Goal: Task Accomplishment & Management: Manage account settings

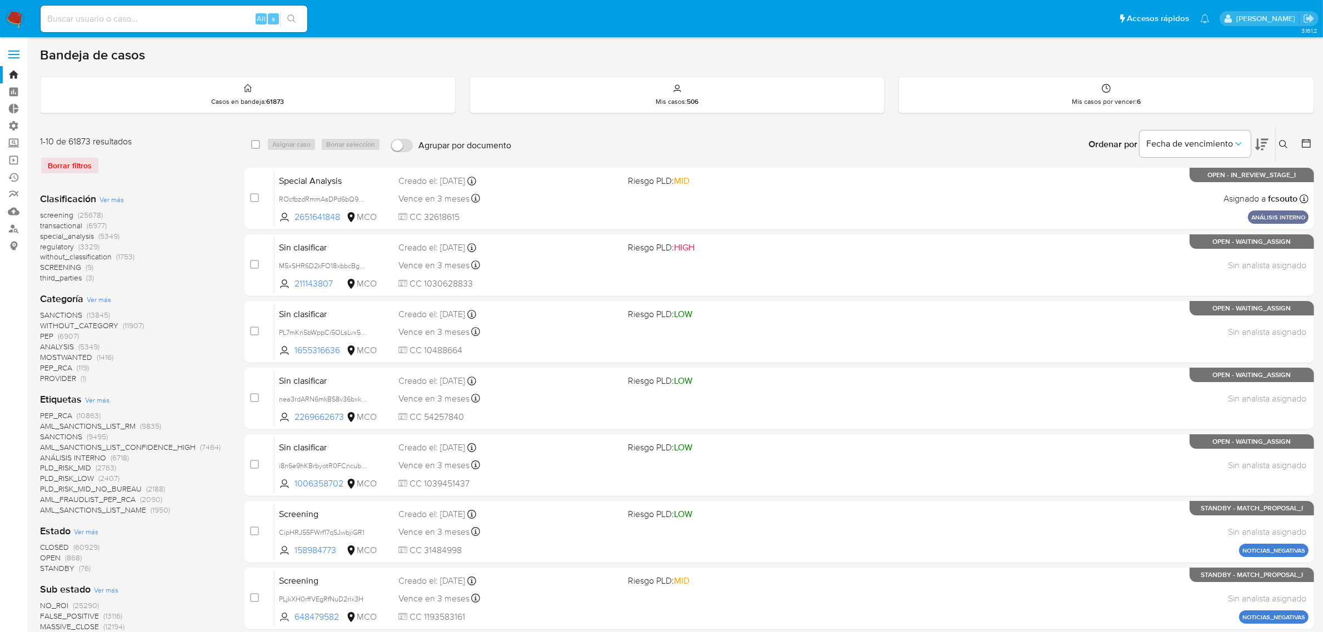
click at [17, 11] on img at bounding box center [15, 18] width 19 height 19
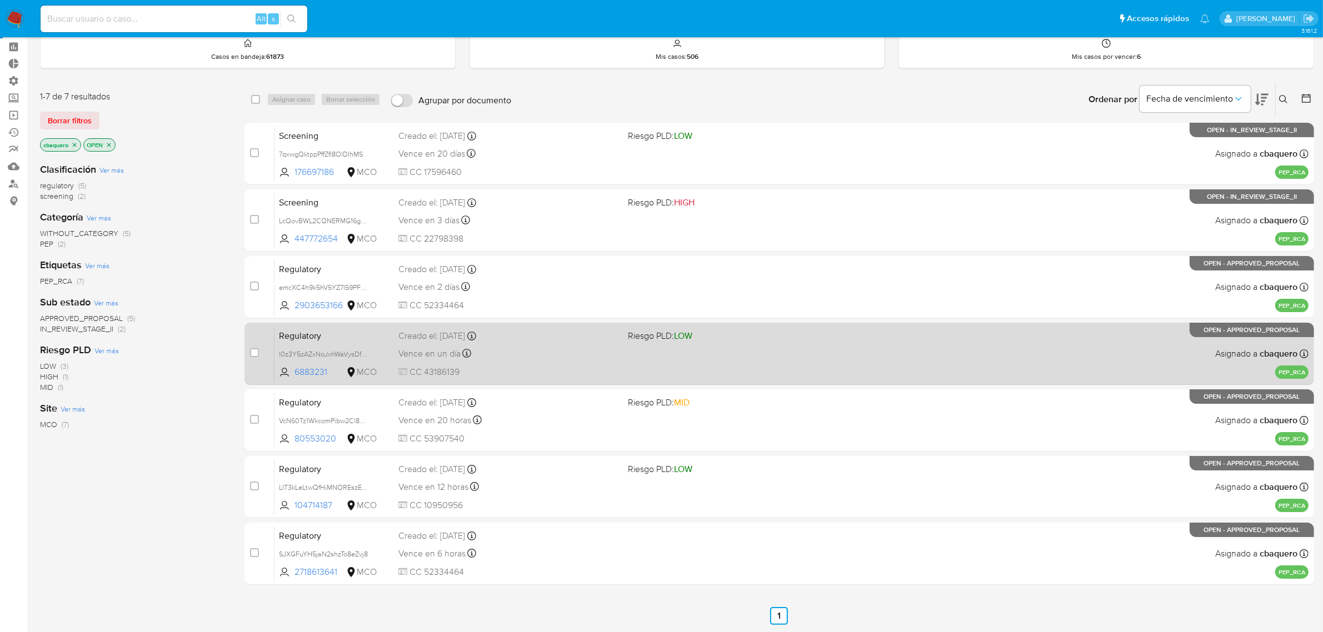
scroll to position [69, 0]
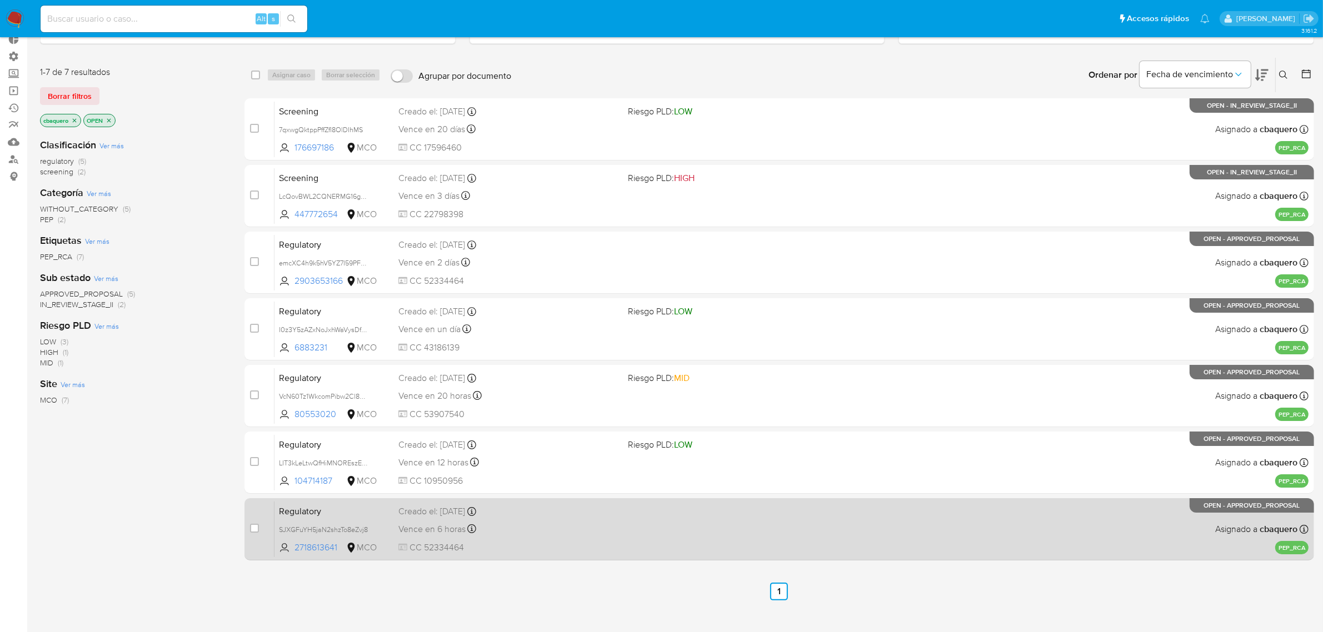
click at [581, 529] on div "Vence en 6 horas Vence el [DATE] 17:32:37" at bounding box center [508, 529] width 221 height 15
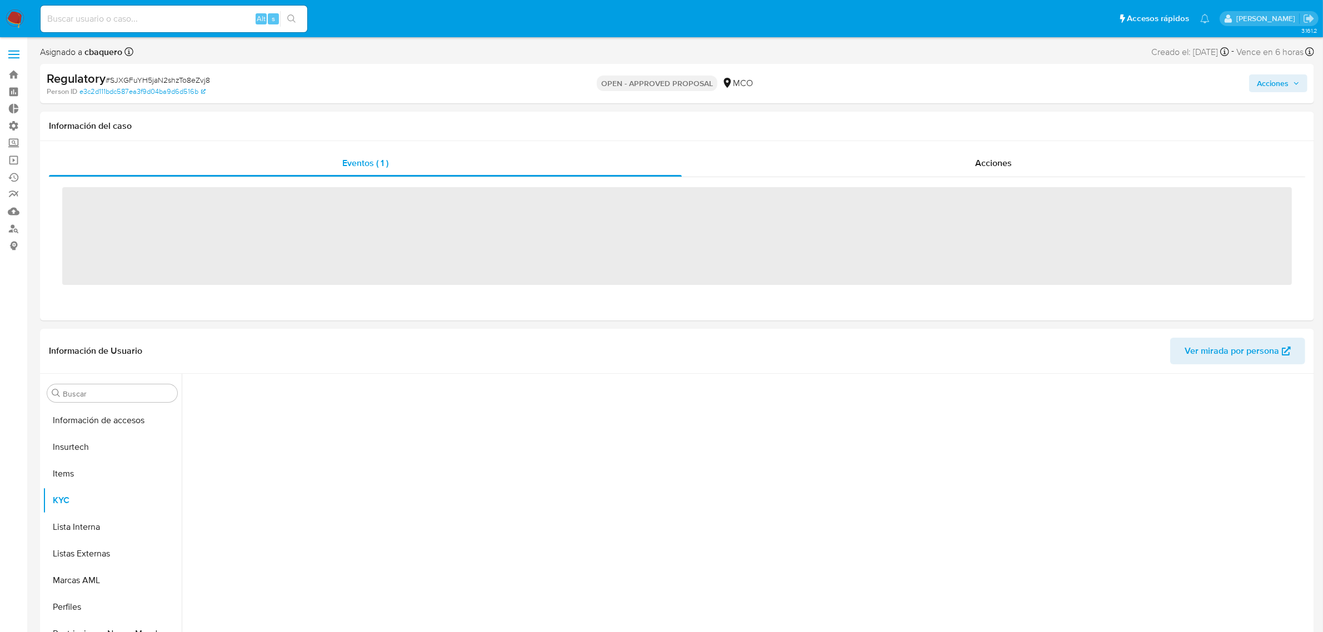
scroll to position [522, 0]
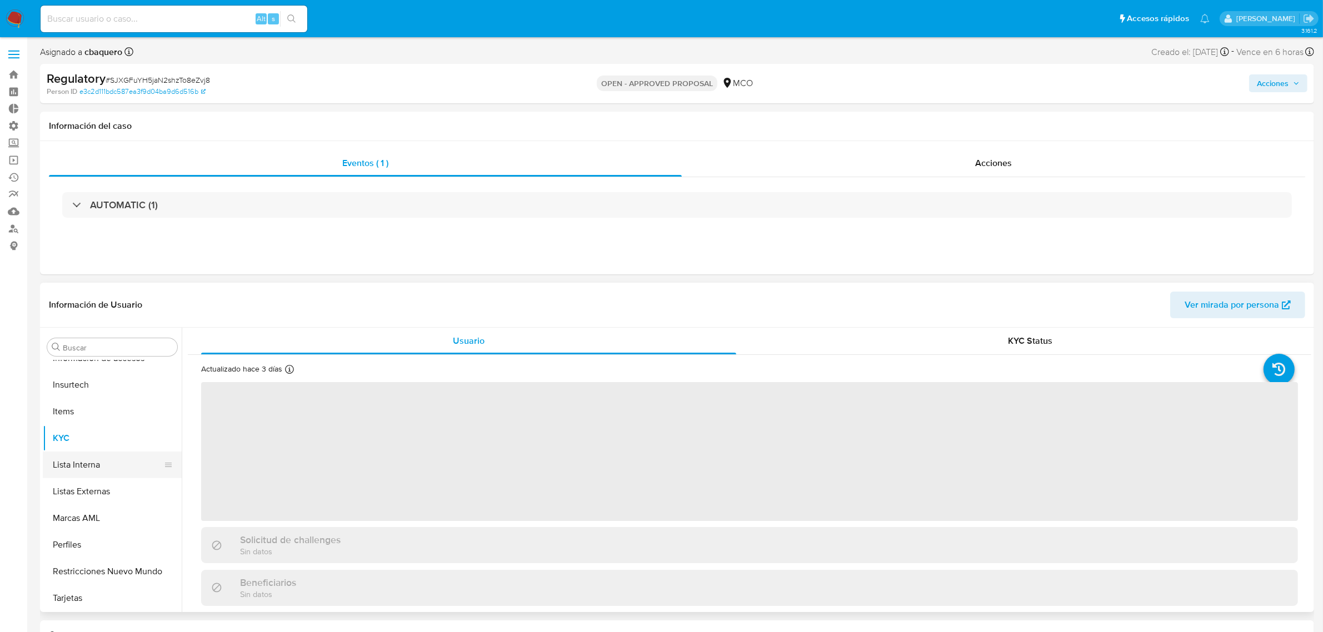
click at [77, 515] on button "Marcas AML" at bounding box center [112, 518] width 139 height 27
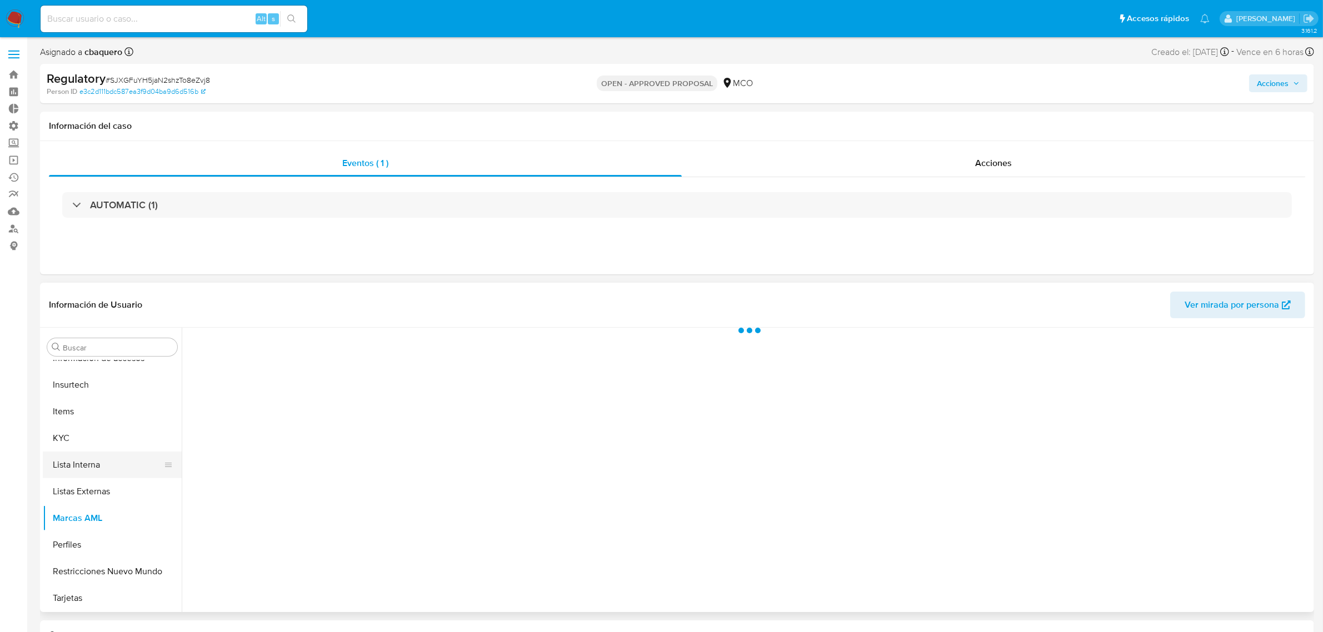
select select "10"
click at [71, 464] on button "Lista Interna" at bounding box center [108, 465] width 130 height 27
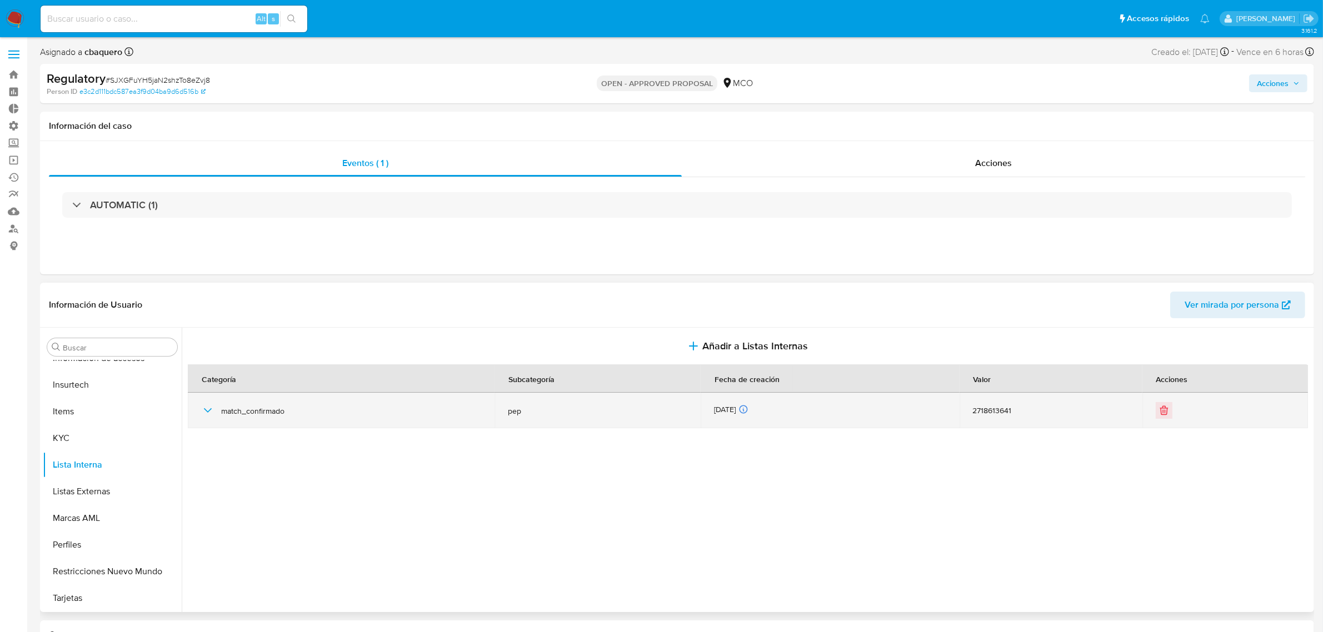
click at [214, 415] on icon "button" at bounding box center [207, 410] width 13 height 13
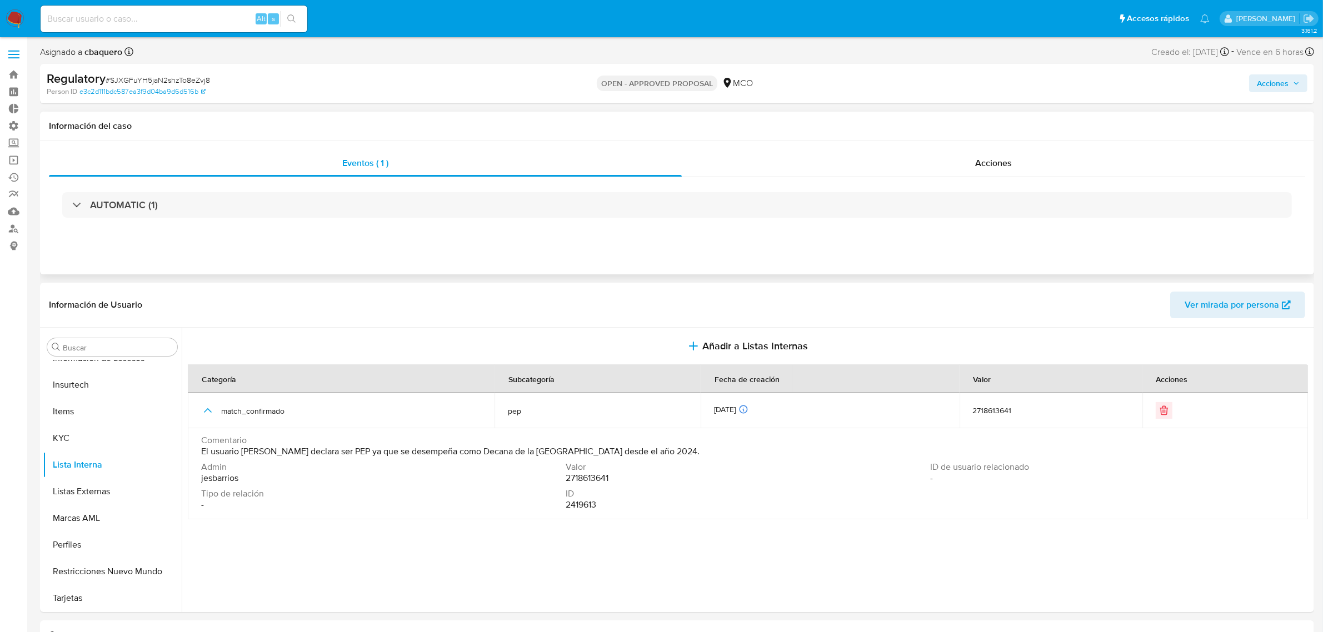
click at [212, 192] on div "AUTOMATIC (1)" at bounding box center [677, 205] width 1257 height 56
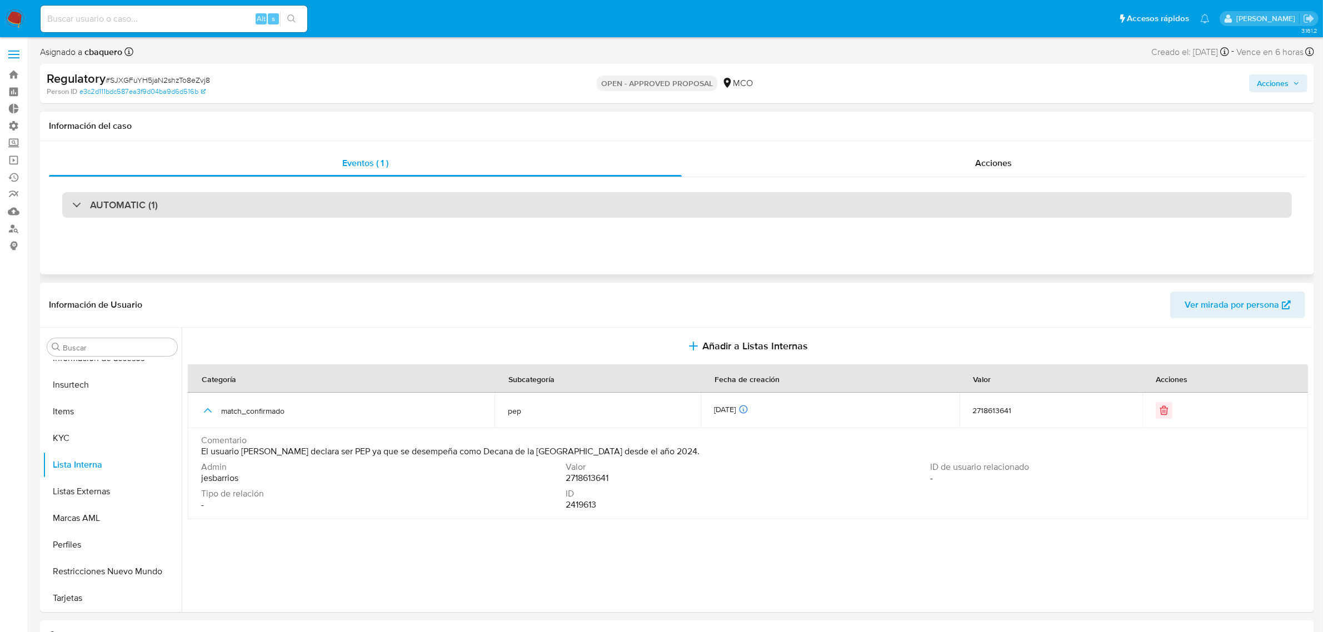
click at [215, 200] on div "AUTOMATIC (1)" at bounding box center [677, 205] width 1230 height 26
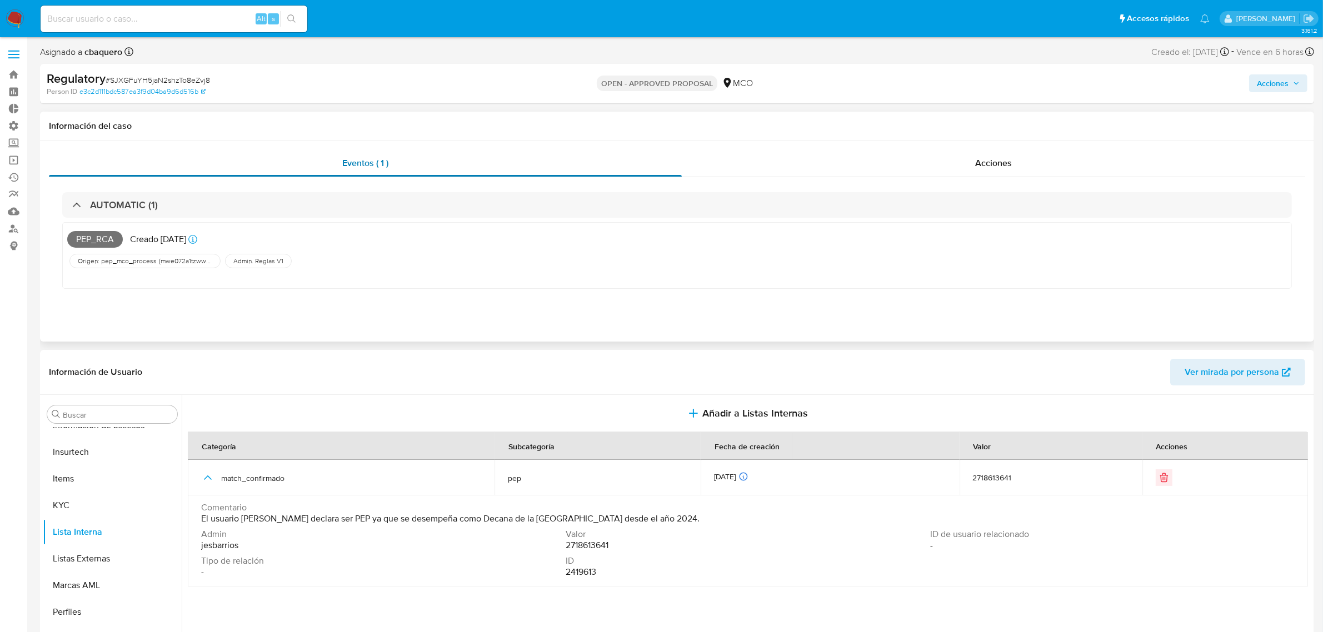
click at [354, 173] on div "Eventos ( 1 )" at bounding box center [365, 163] width 633 height 27
click at [785, 171] on div "Acciones" at bounding box center [994, 163] width 624 height 27
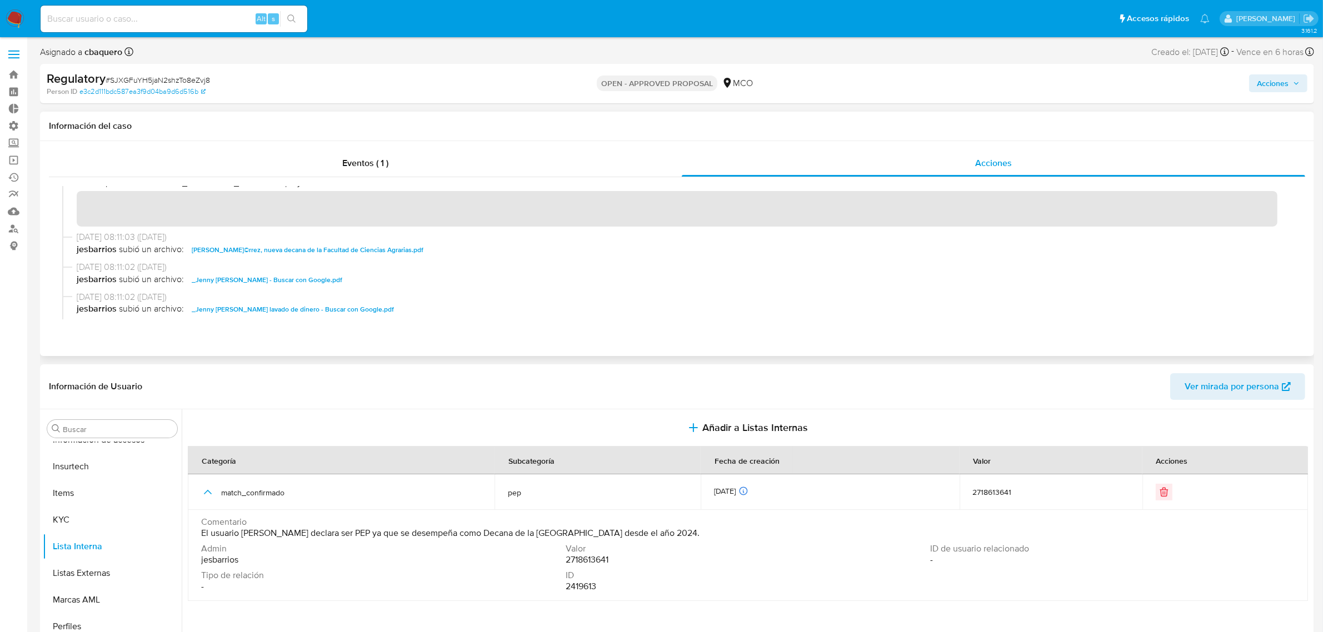
scroll to position [0, 0]
